Goal: Transaction & Acquisition: Purchase product/service

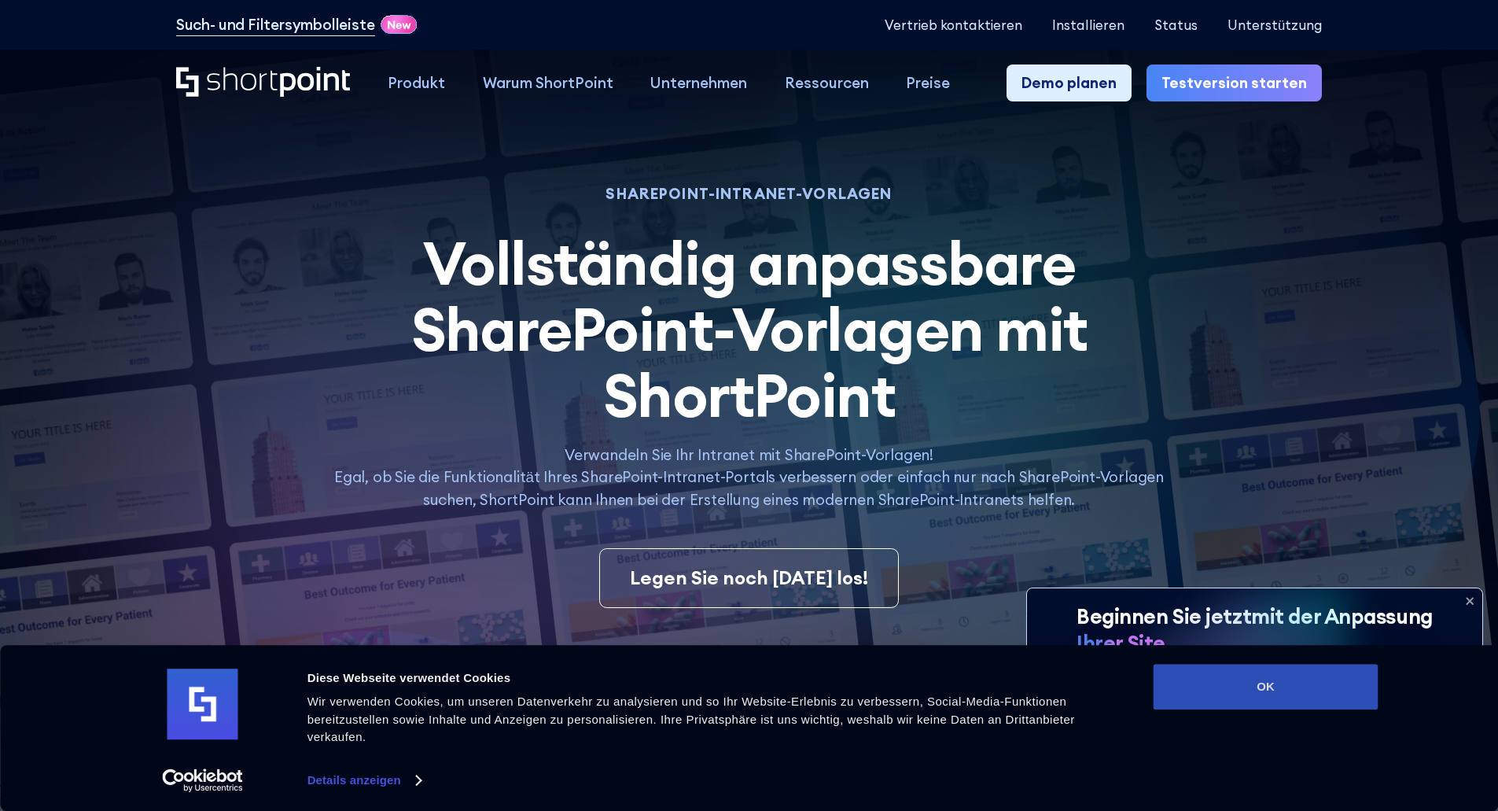
click at [1228, 666] on button "OK" at bounding box center [1265, 687] width 225 height 46
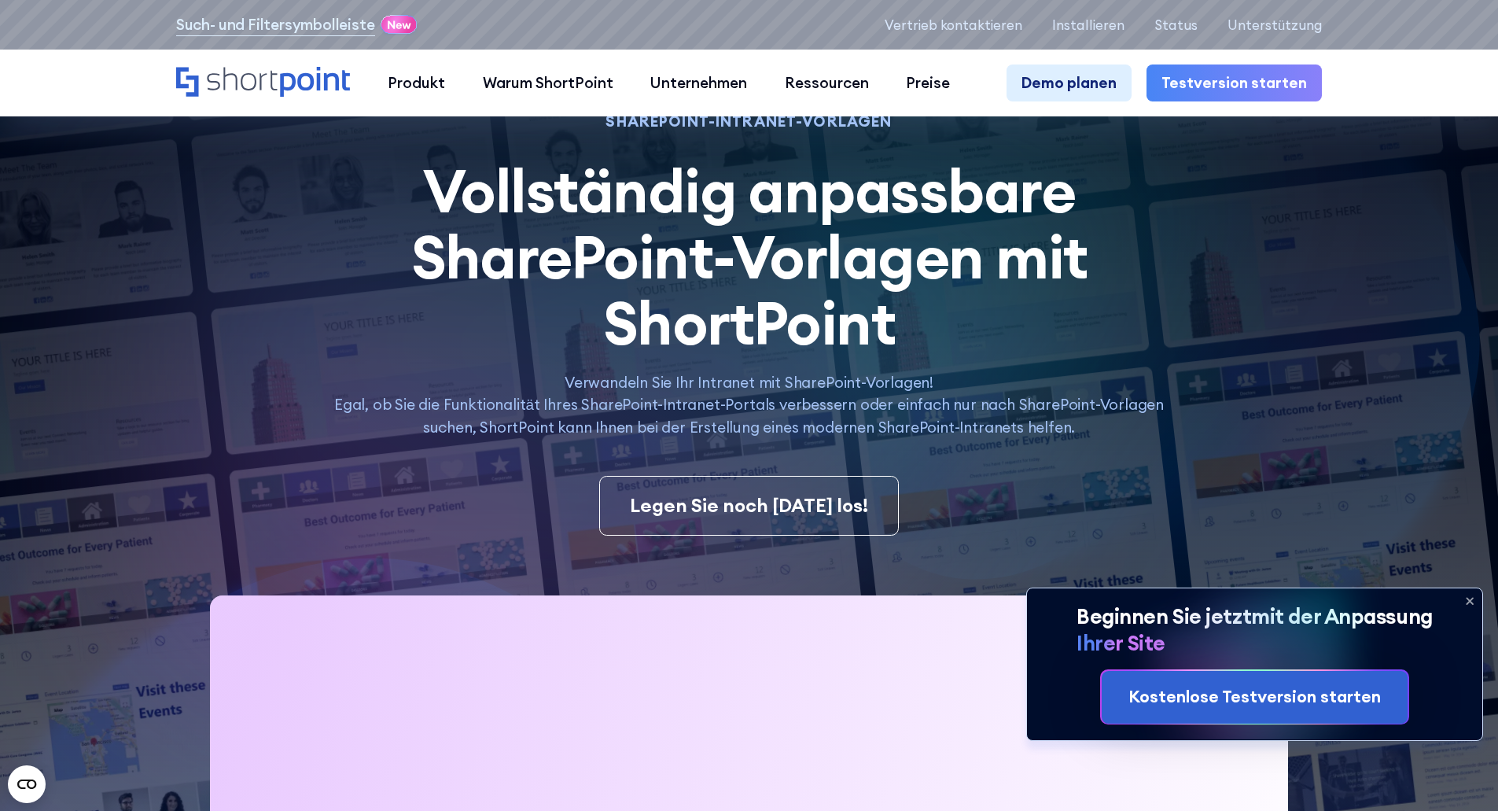
scroll to position [157, 0]
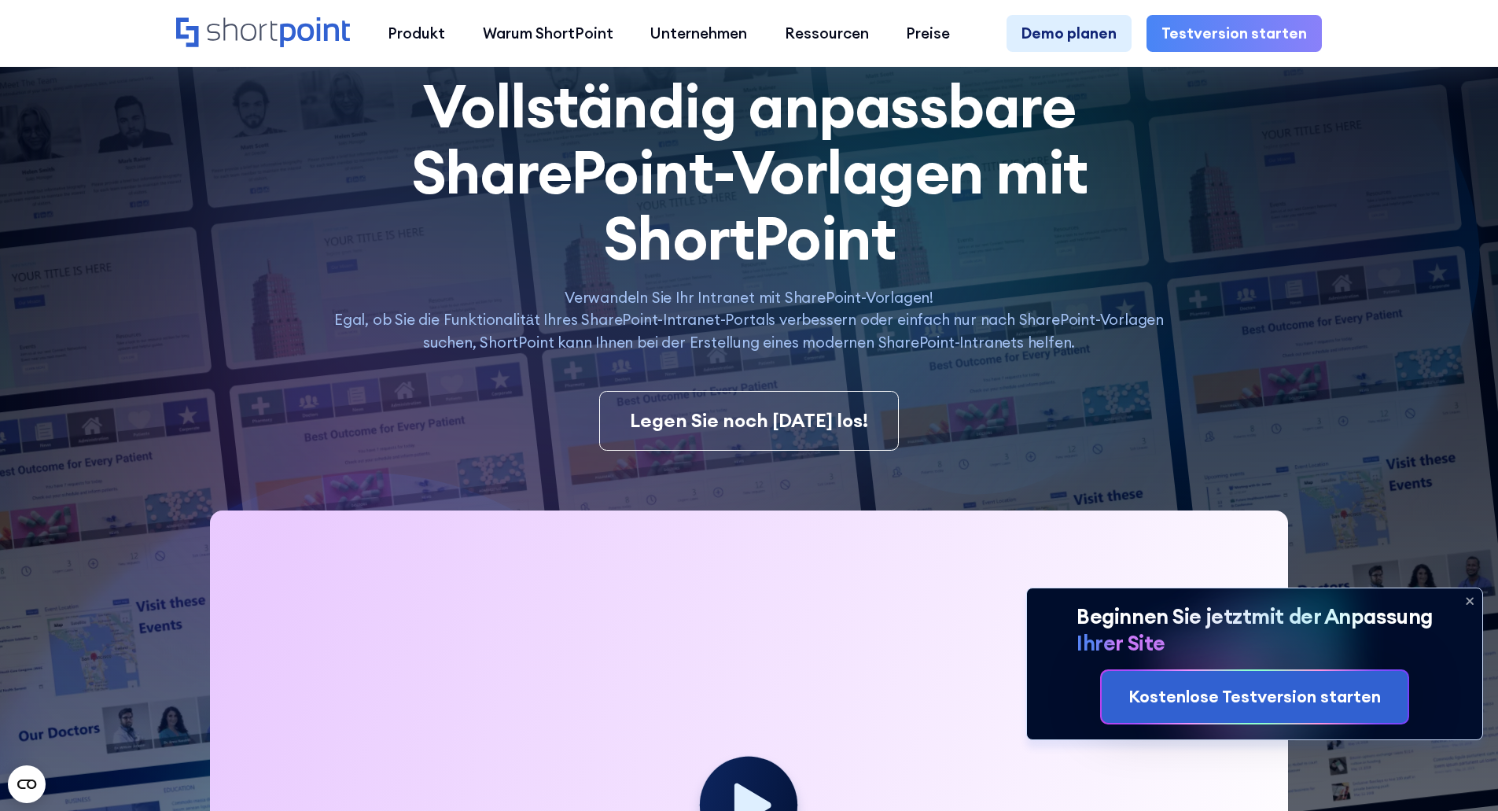
click at [1468, 599] on icon at bounding box center [1469, 601] width 6 height 6
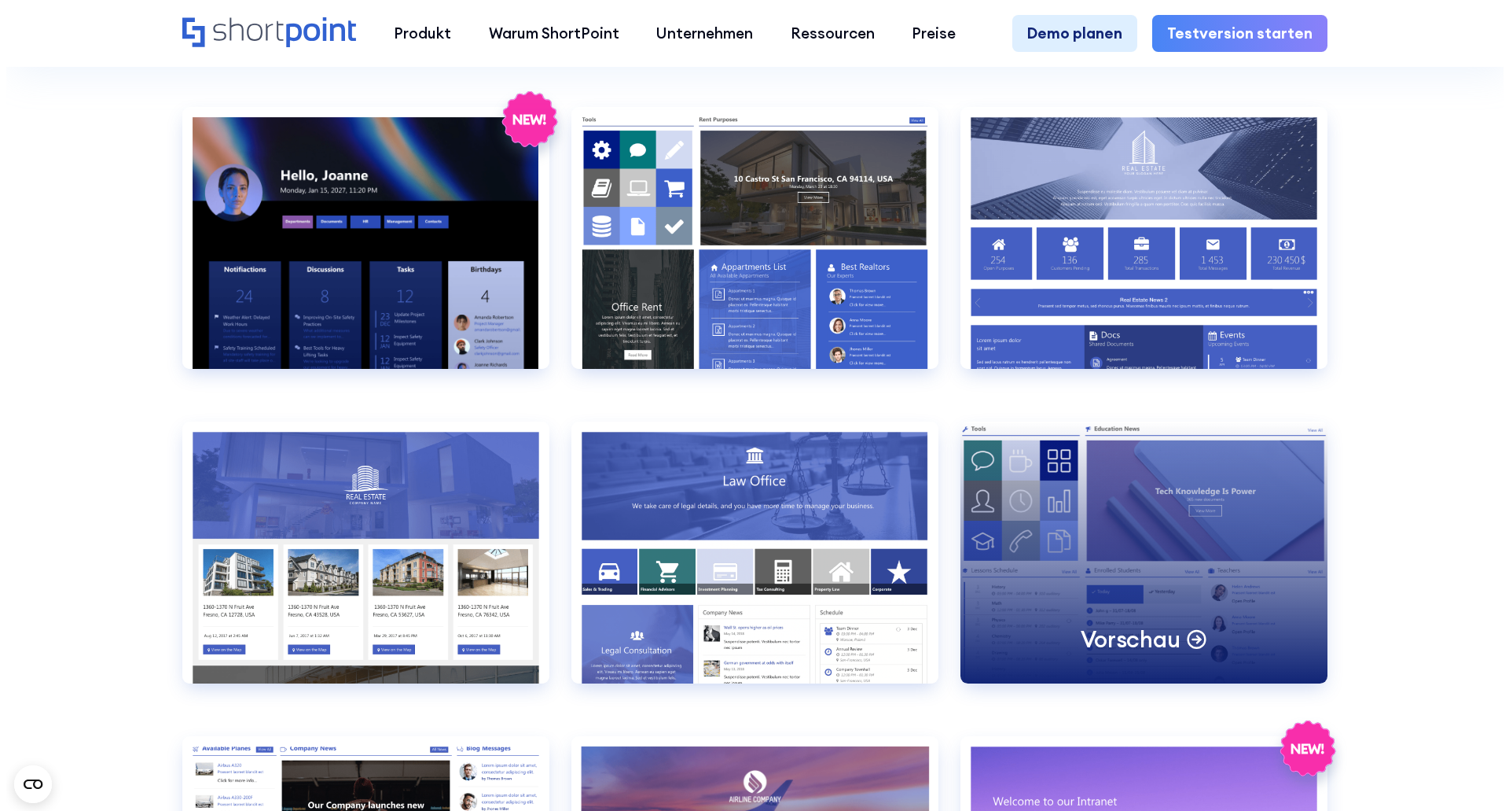
scroll to position [1965, 0]
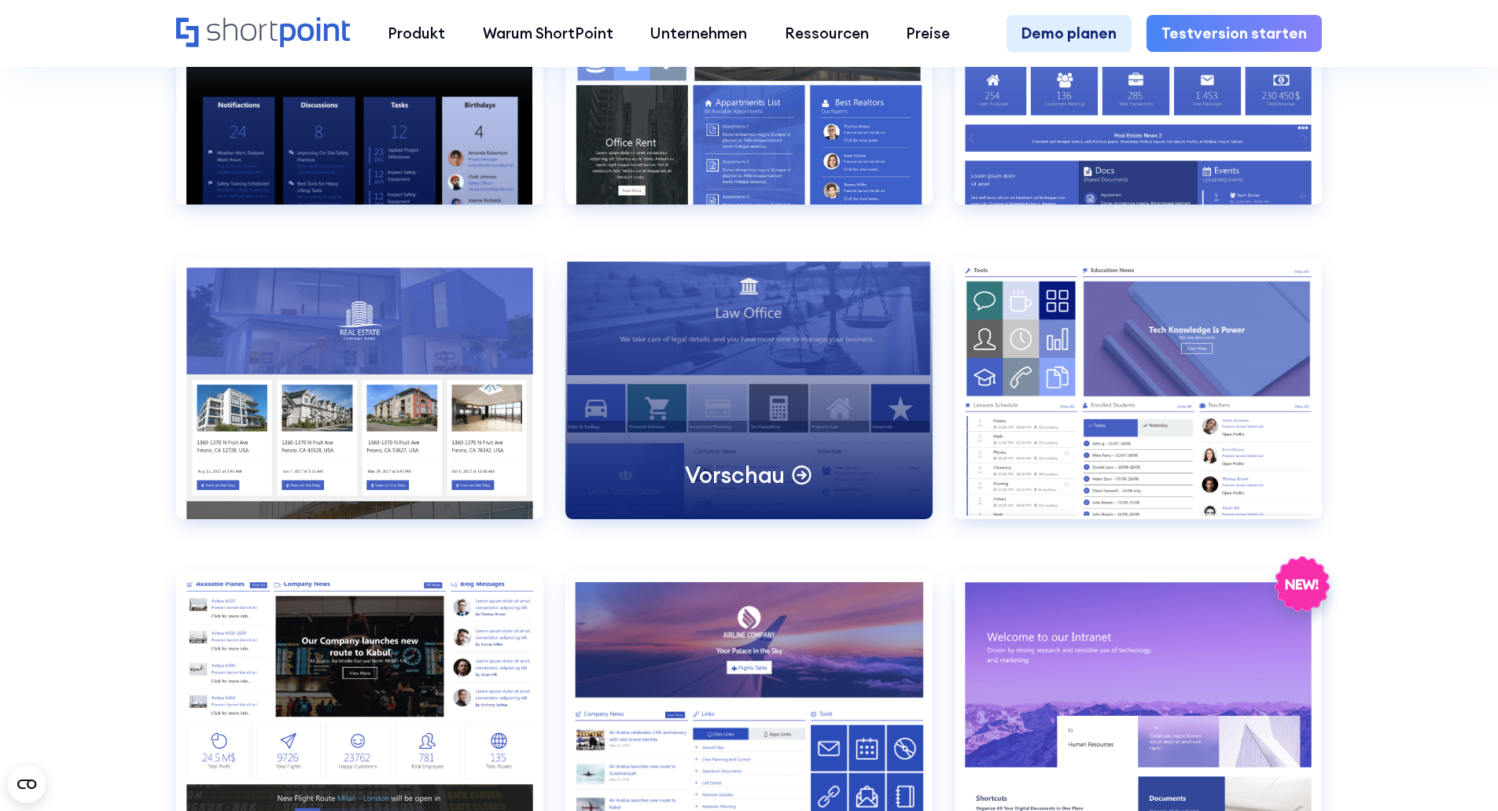
click at [766, 404] on div "Vorschau" at bounding box center [748, 388] width 367 height 262
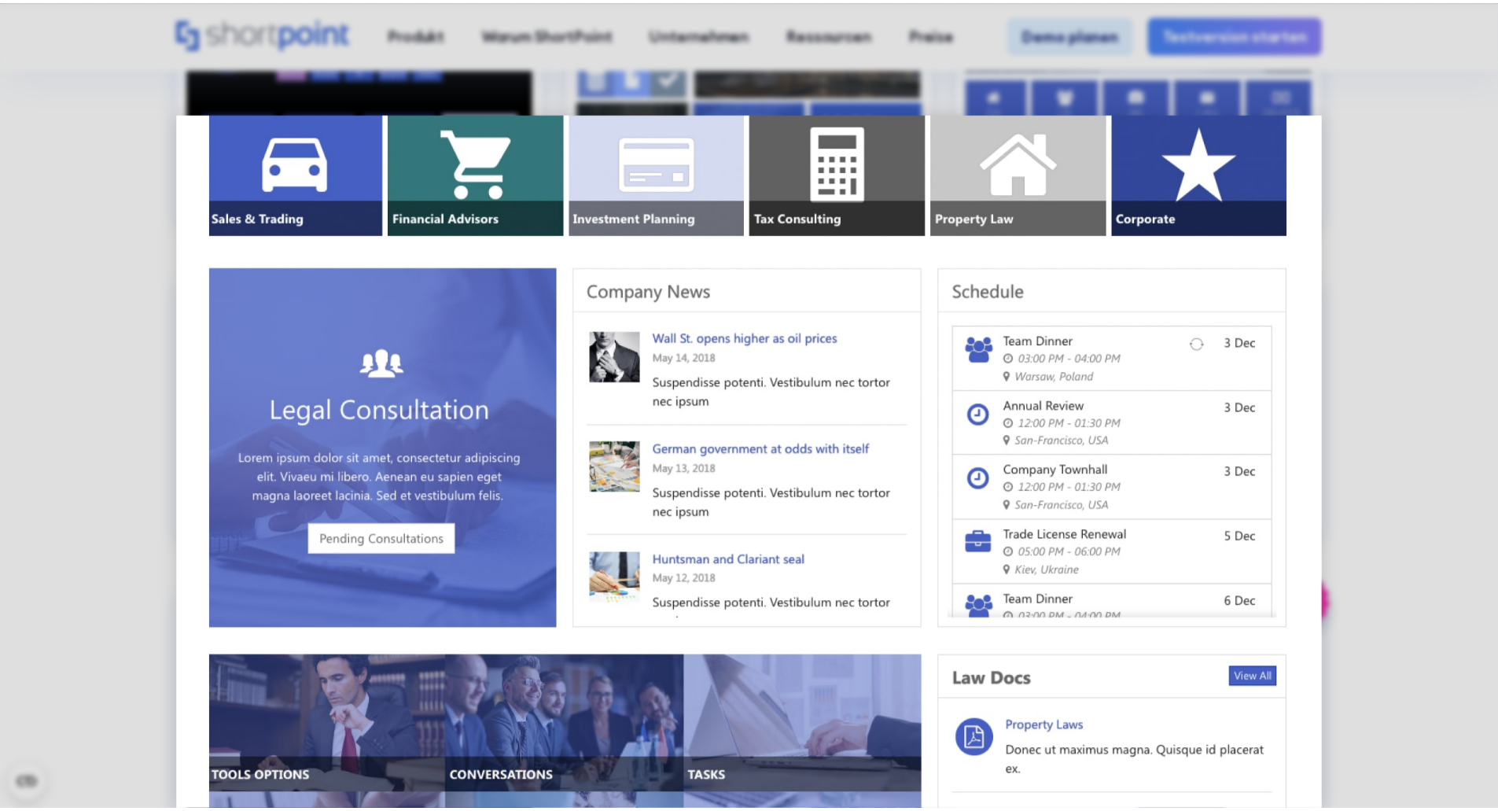
scroll to position [0, 0]
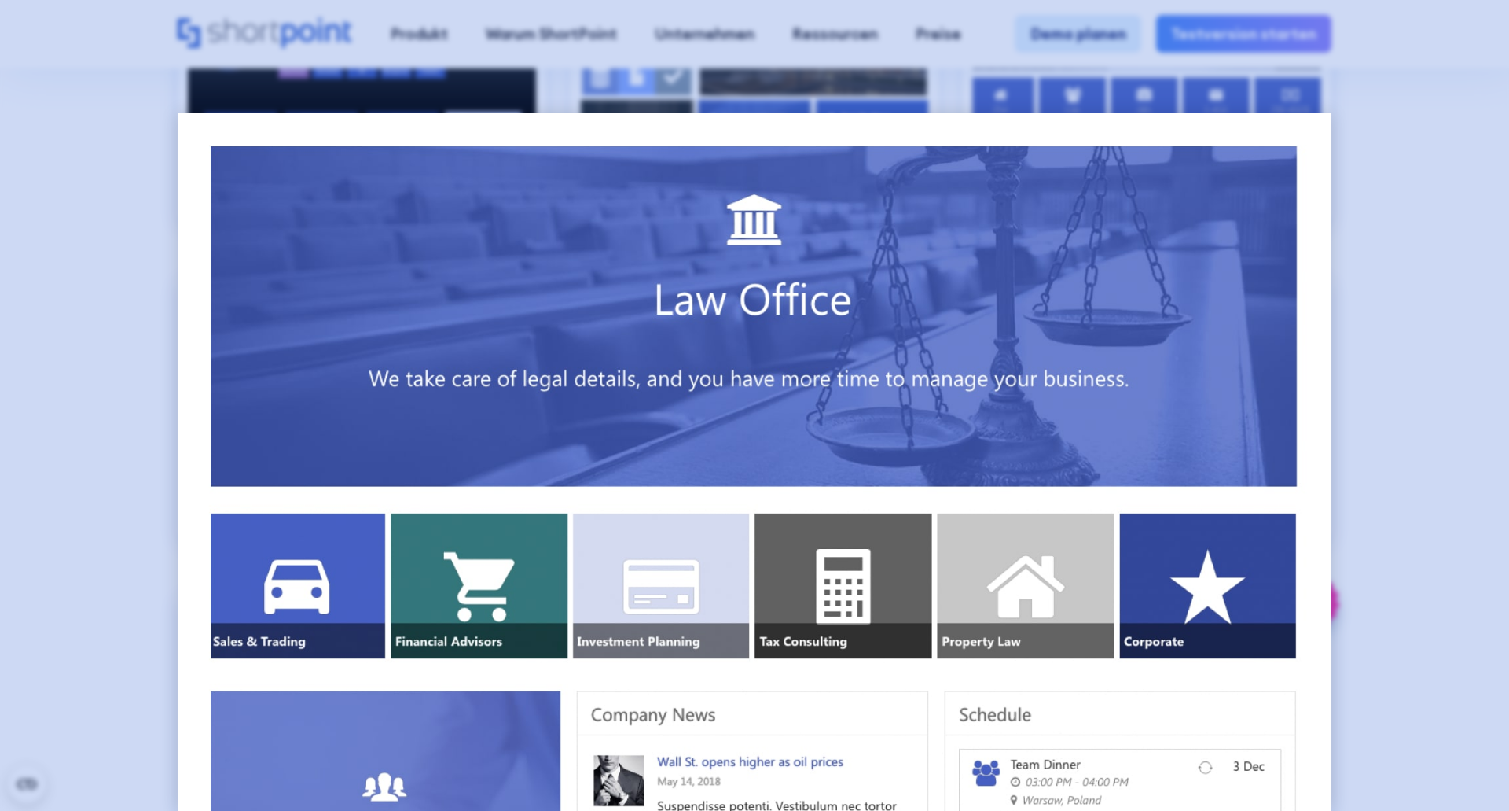
click at [1465, 374] on div at bounding box center [754, 405] width 1509 height 811
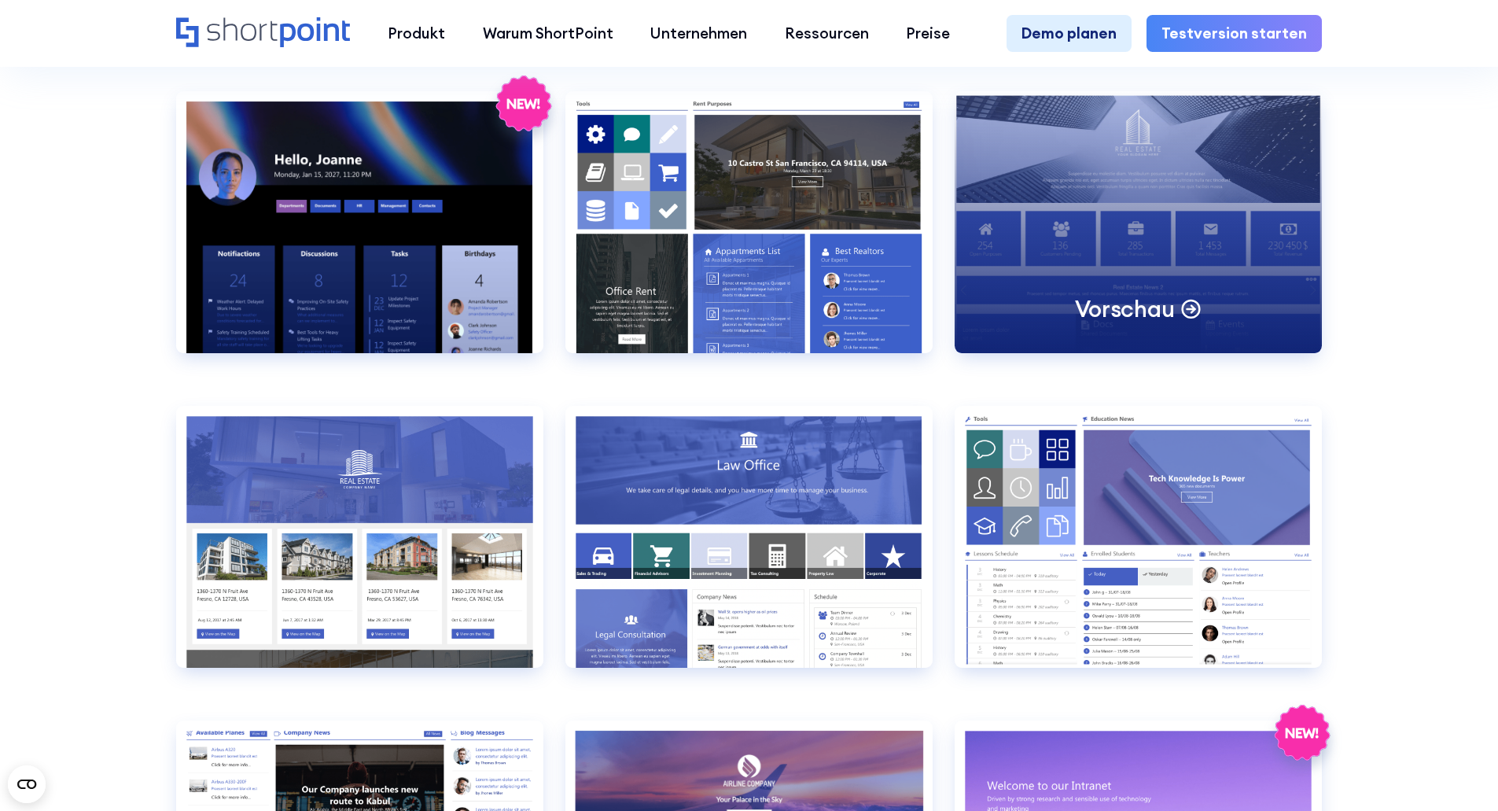
scroll to position [1808, 0]
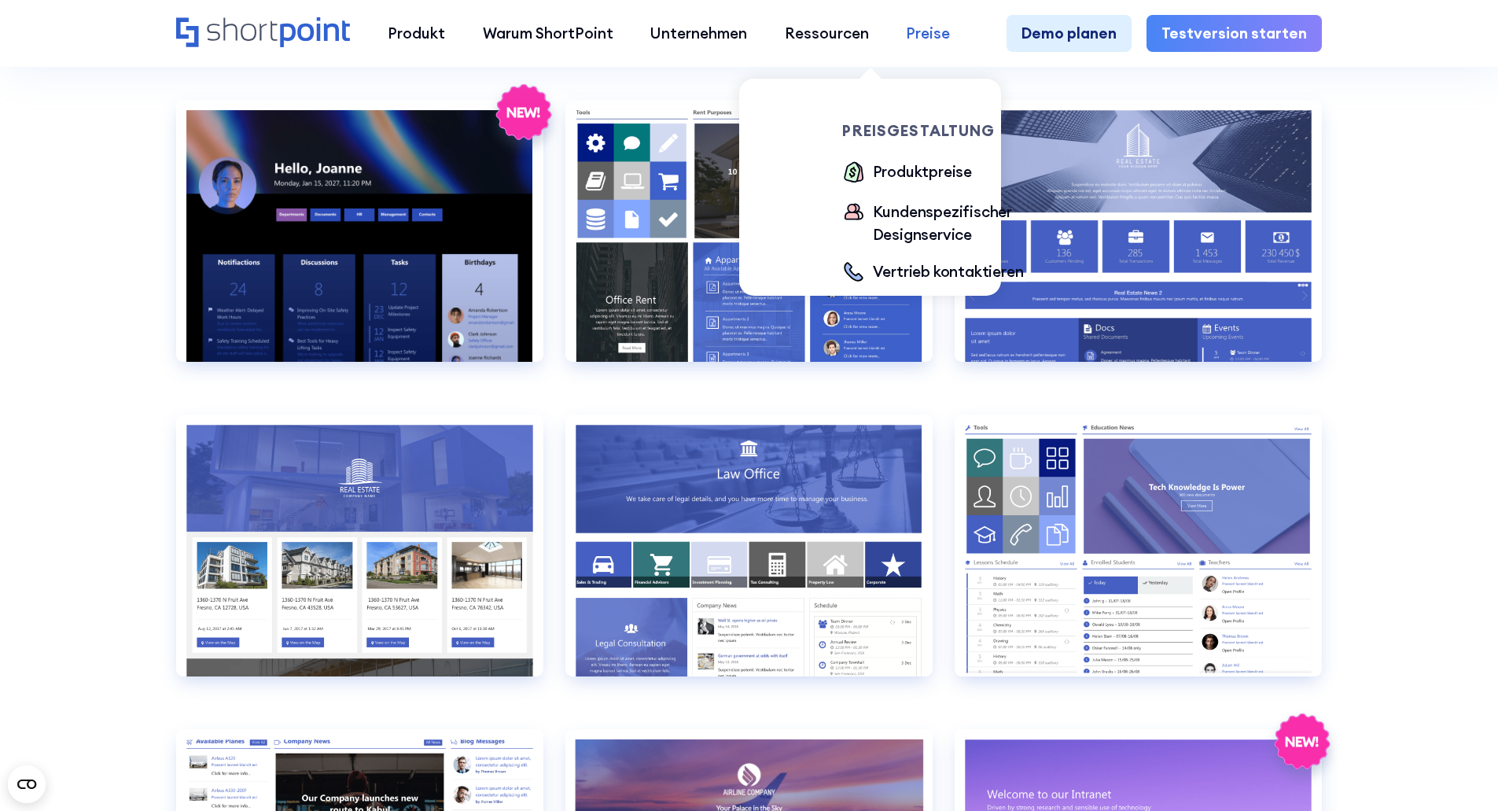
click at [928, 43] on div "Preise" at bounding box center [928, 33] width 44 height 23
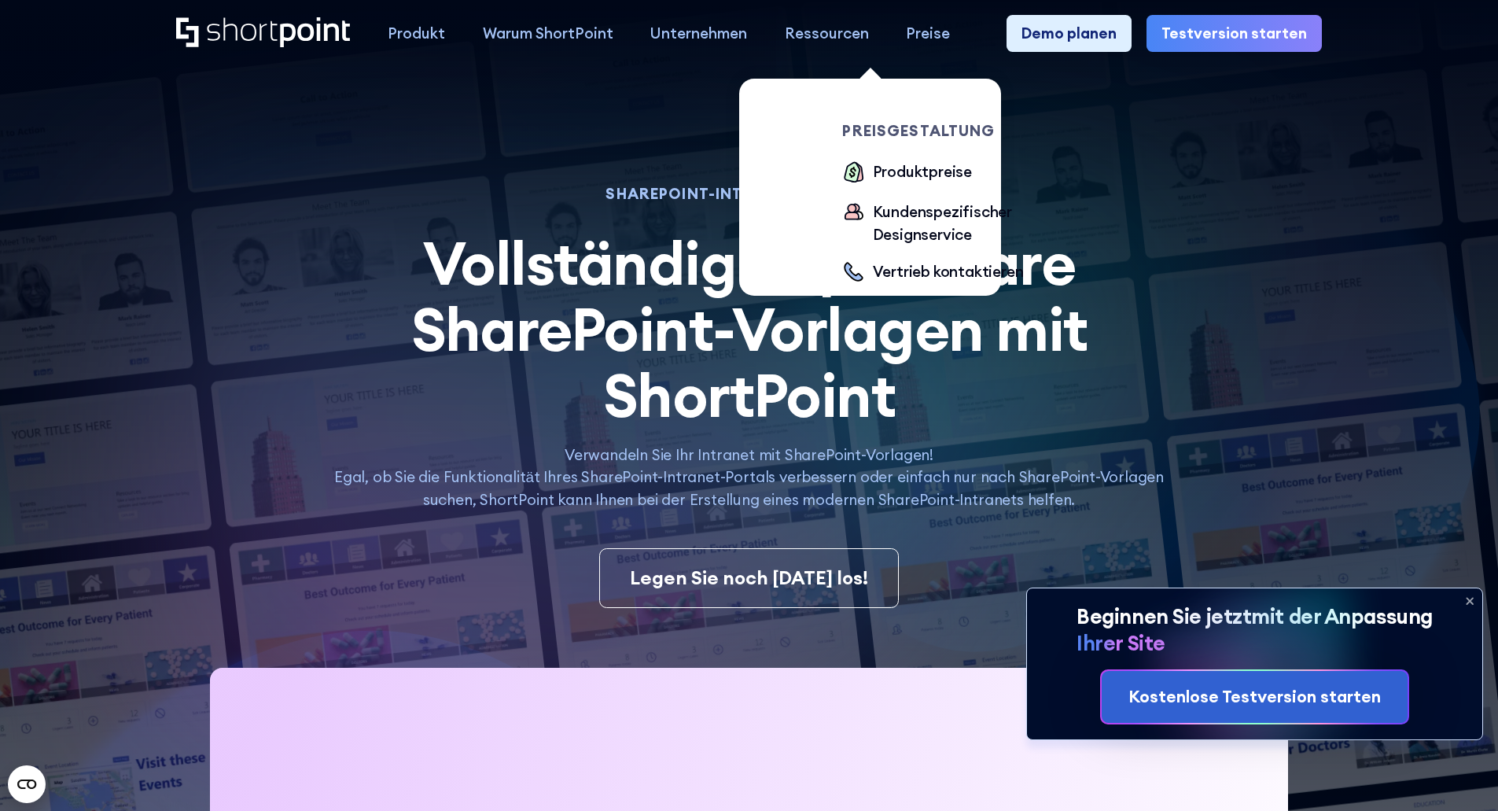
click at [917, 42] on div "Preise" at bounding box center [928, 33] width 44 height 23
click at [923, 177] on font "Produktpreise" at bounding box center [923, 171] width 100 height 19
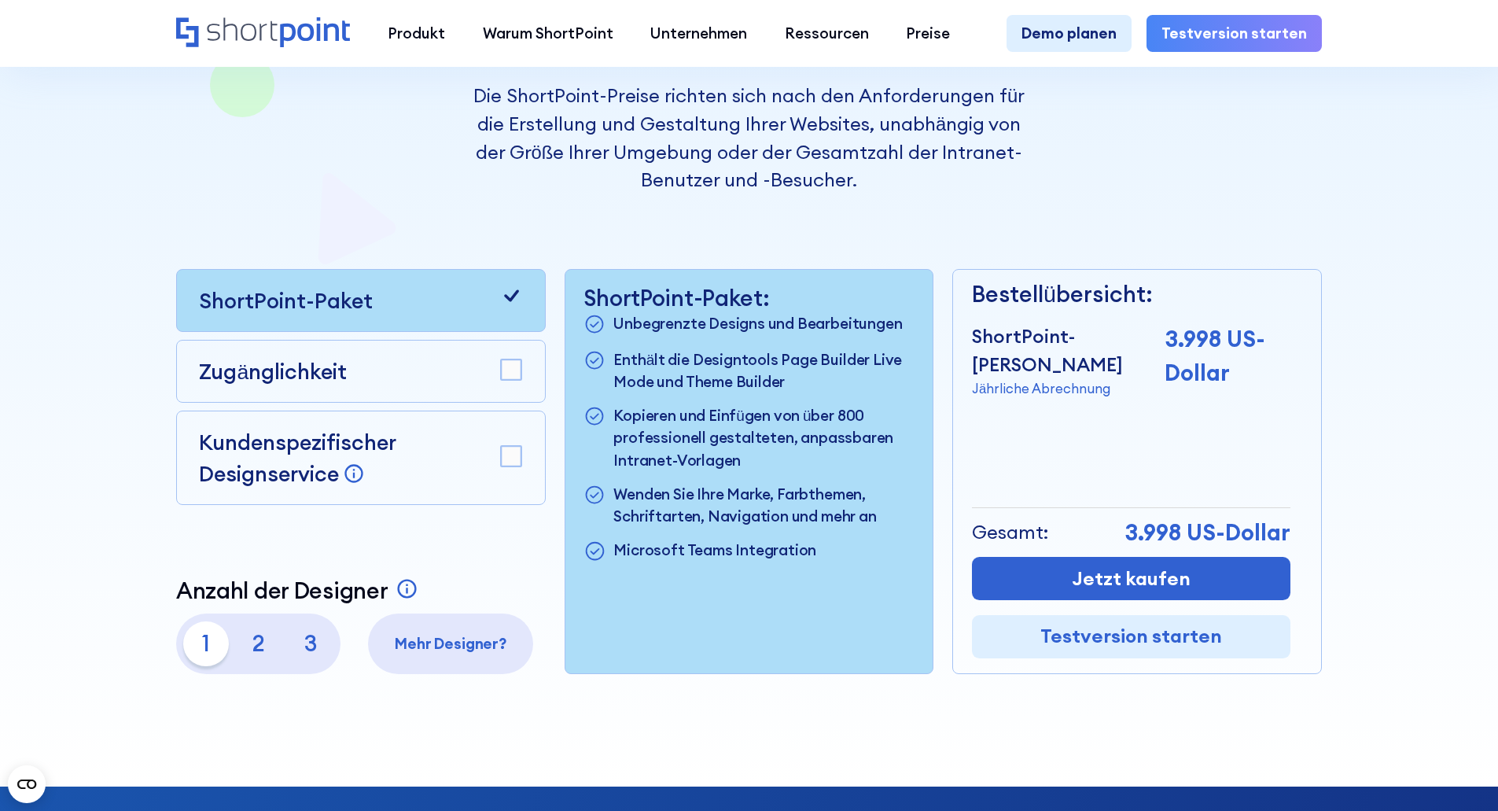
scroll to position [314, 0]
